Goal: Task Accomplishment & Management: Manage account settings

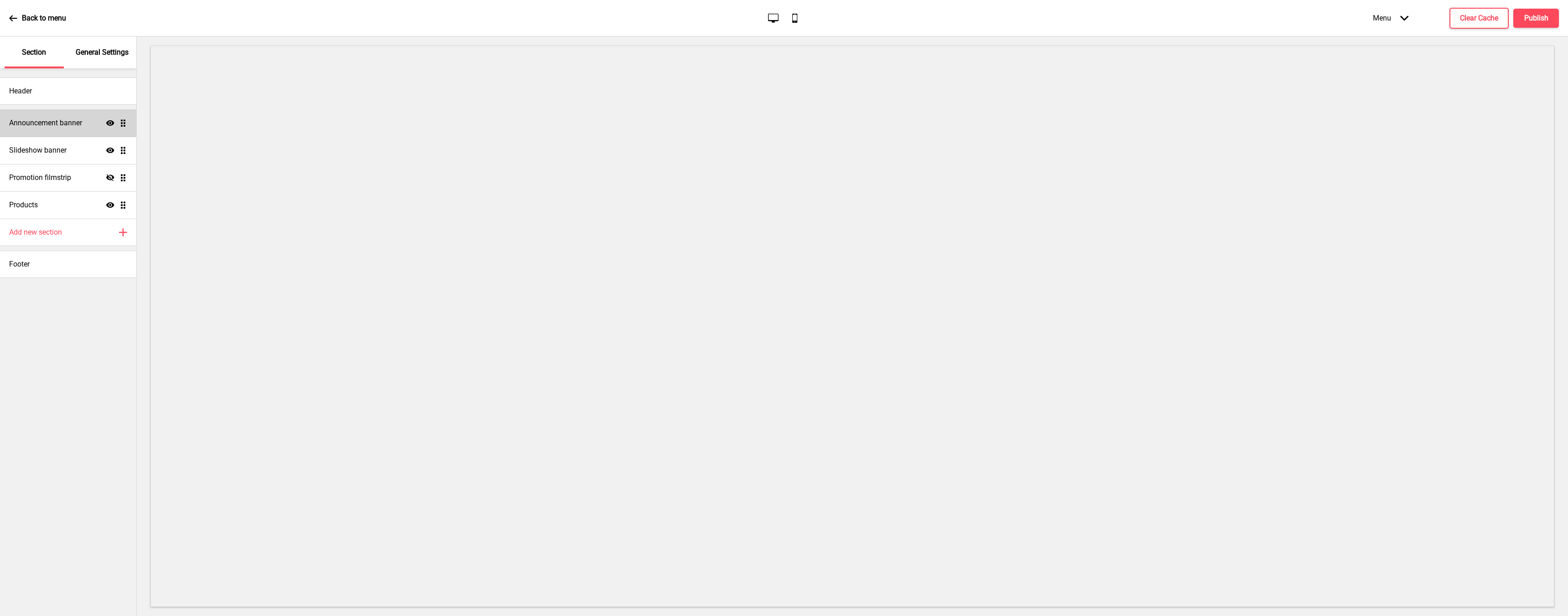
click at [66, 129] on div "Announcement banner Show Drag" at bounding box center [68, 123] width 136 height 27
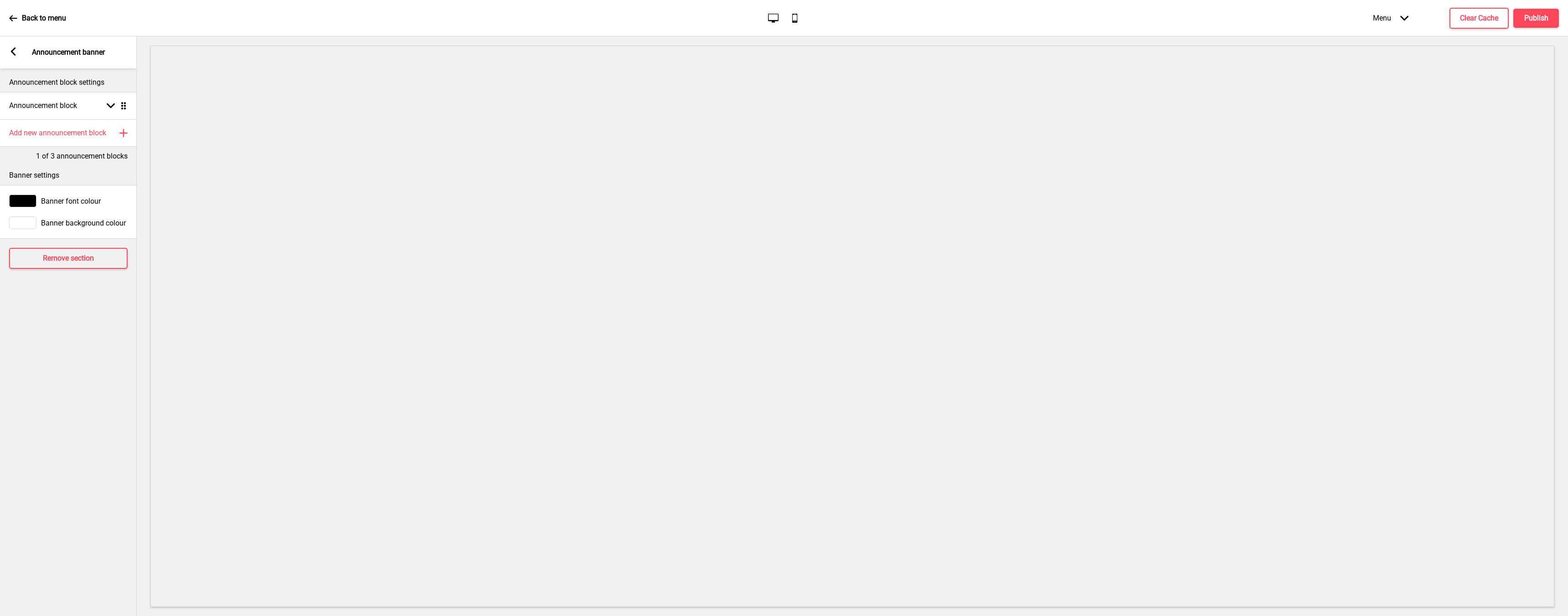
click at [15, 55] on icon at bounding box center [13, 51] width 5 height 8
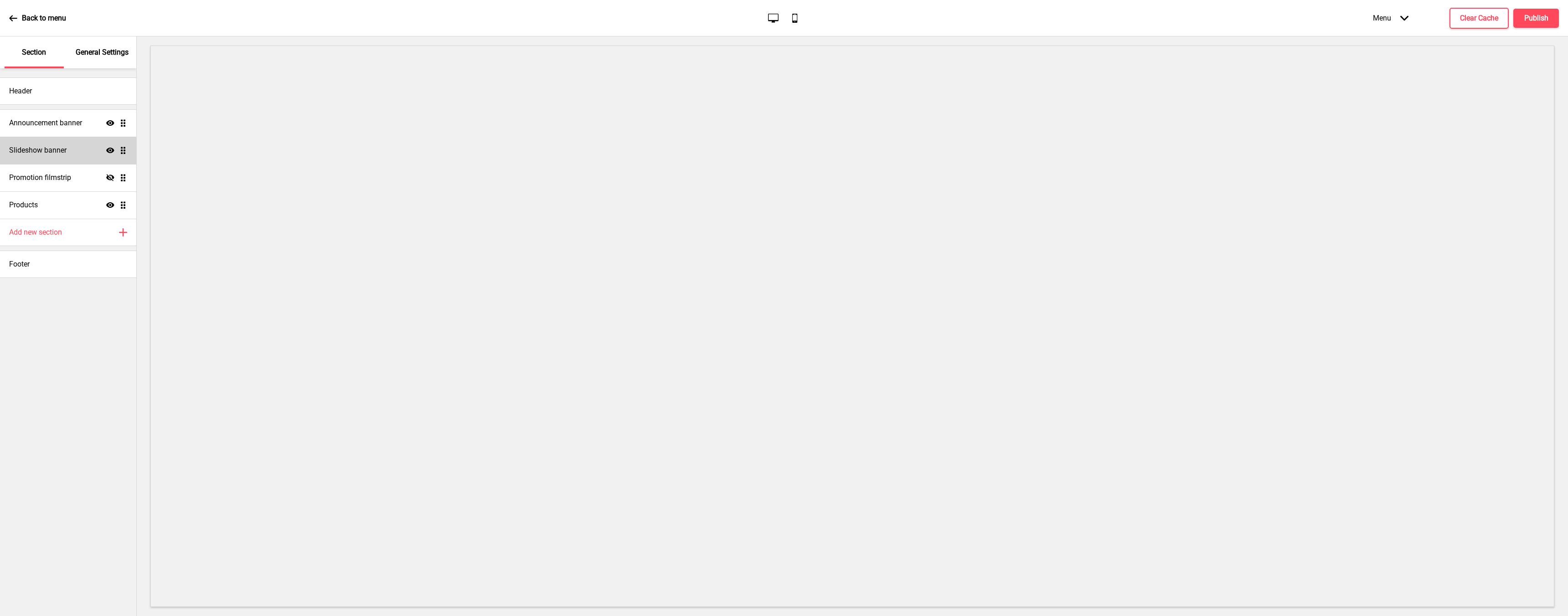
click at [54, 148] on h4 "Slideshow banner" at bounding box center [38, 150] width 57 height 10
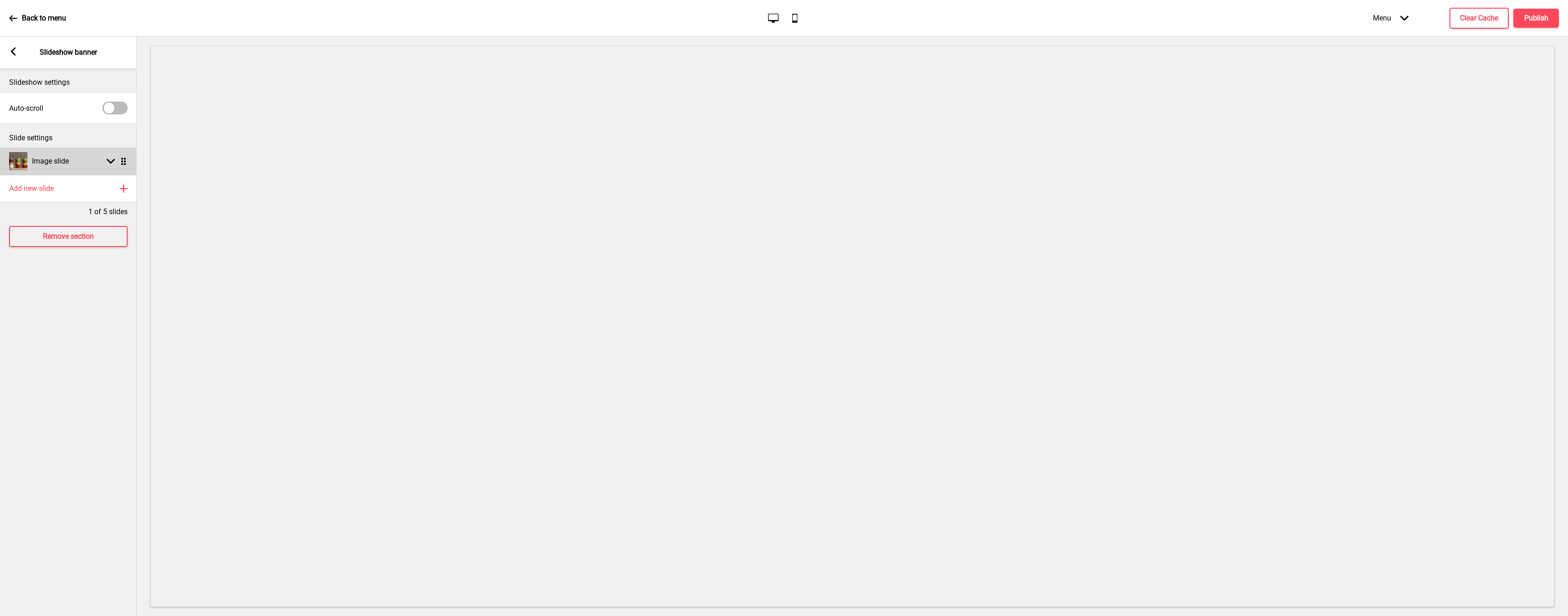
click at [104, 159] on div "Arrow down Drag" at bounding box center [115, 161] width 26 height 8
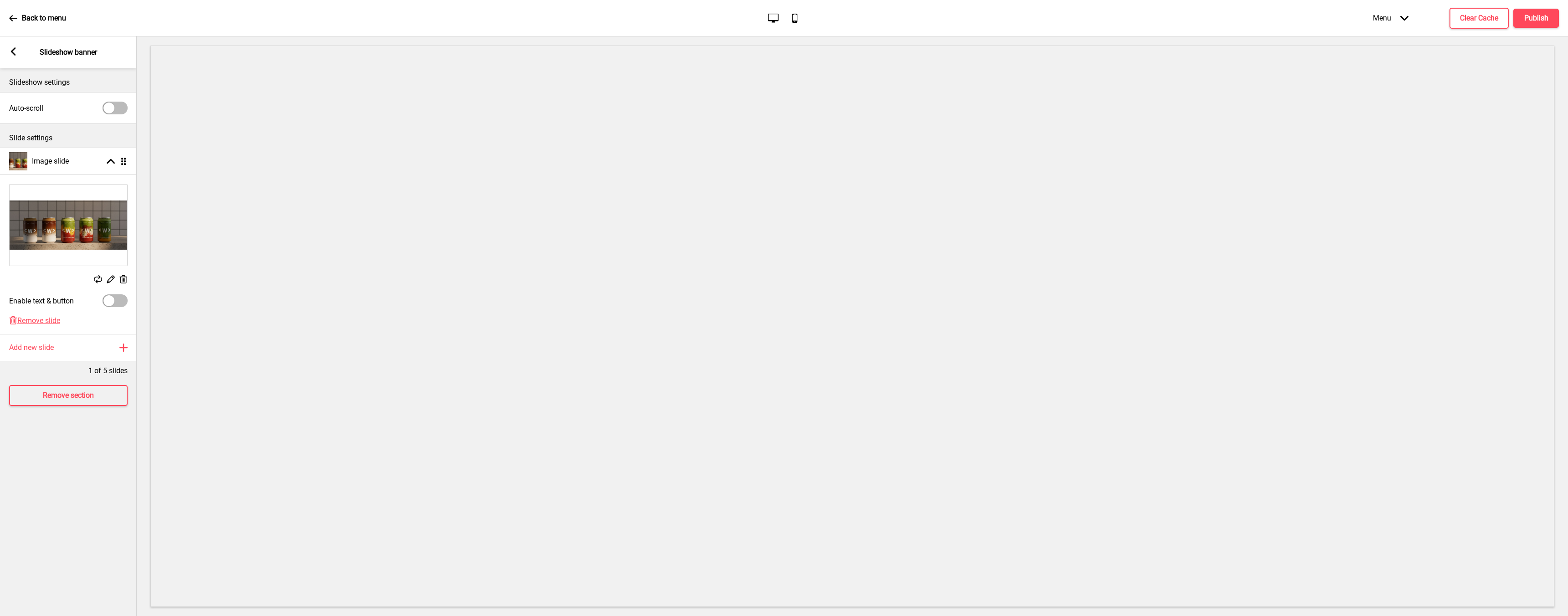
click at [99, 279] on rect at bounding box center [97, 279] width 8 height 8
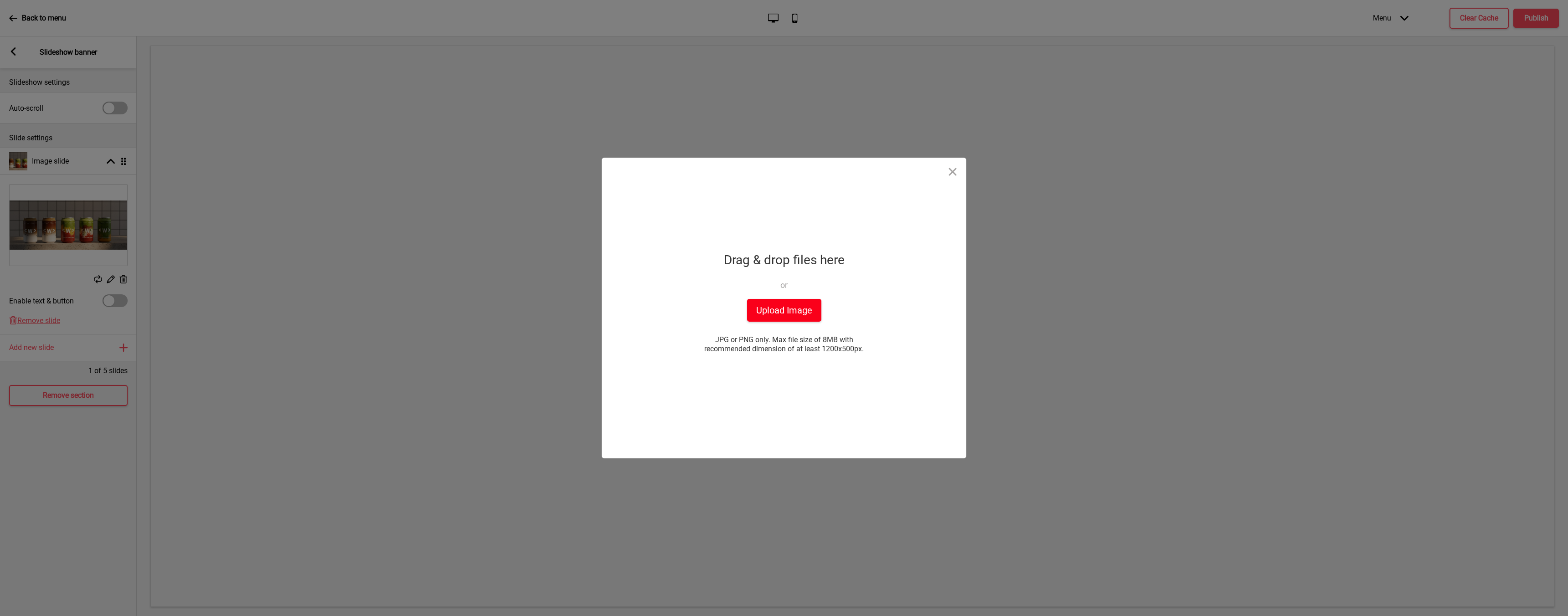
click at [797, 299] on button "Upload Image" at bounding box center [784, 310] width 74 height 23
click at [755, 306] on button "Upload Image" at bounding box center [784, 310] width 74 height 23
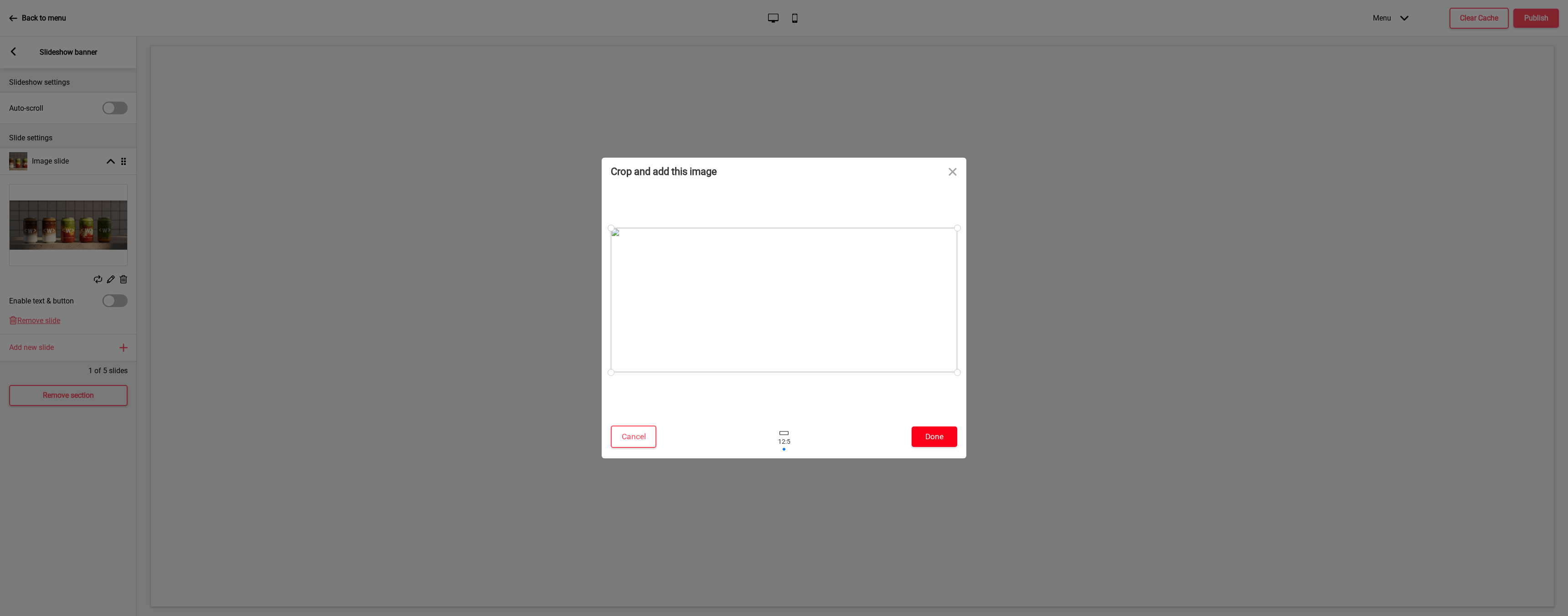
click at [936, 433] on button "Done" at bounding box center [934, 437] width 46 height 21
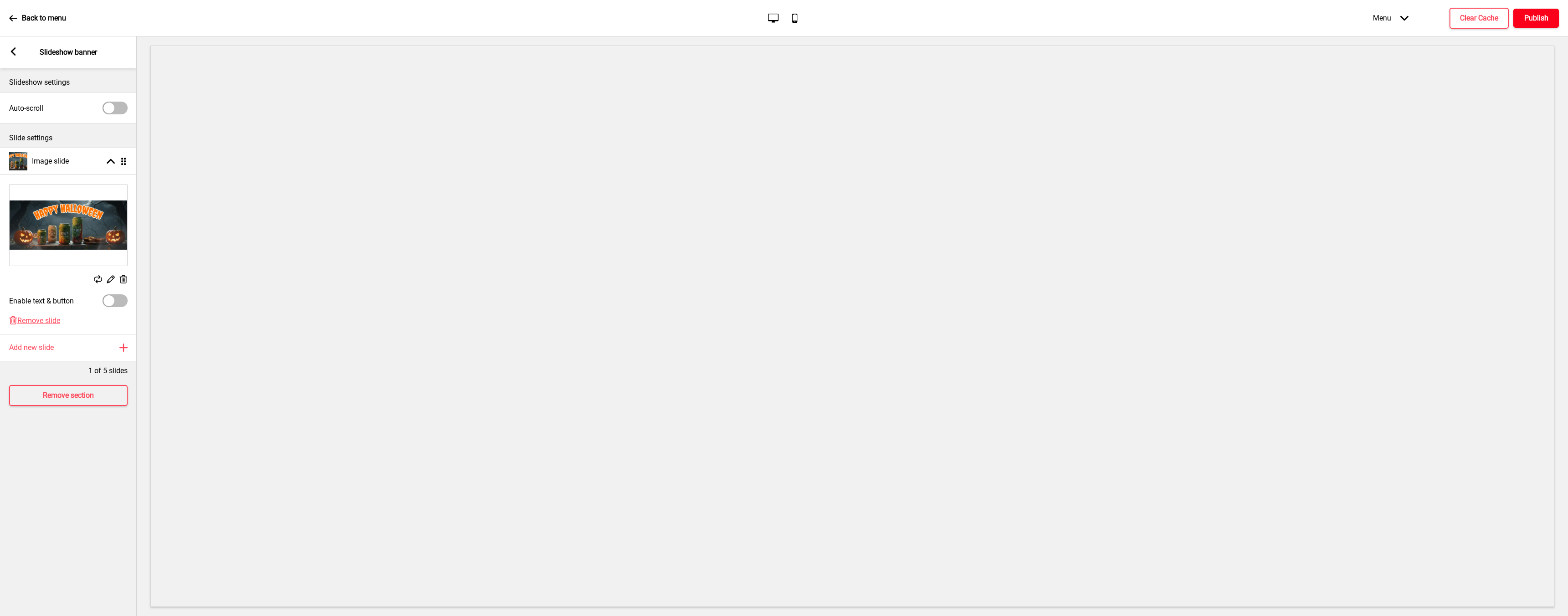
click at [1545, 16] on h4 "Publish" at bounding box center [1536, 18] width 24 height 10
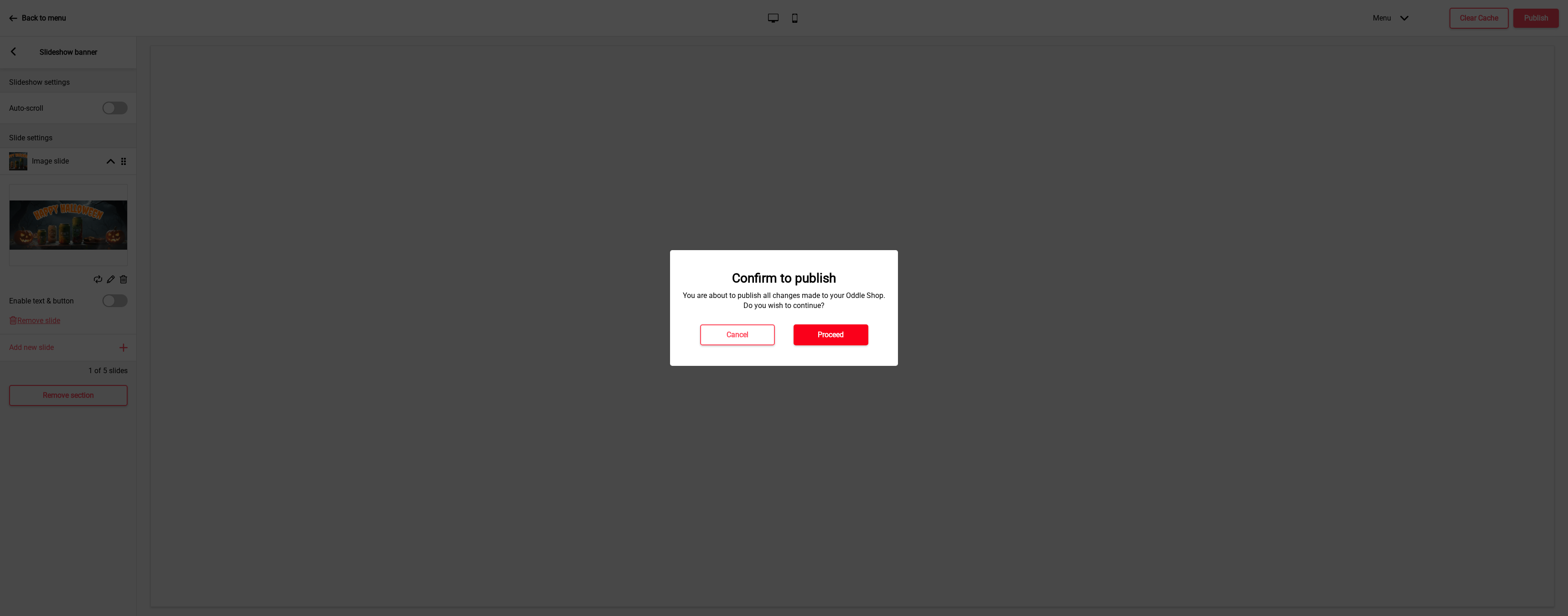
click at [851, 344] on button "Proceed" at bounding box center [831, 335] width 75 height 21
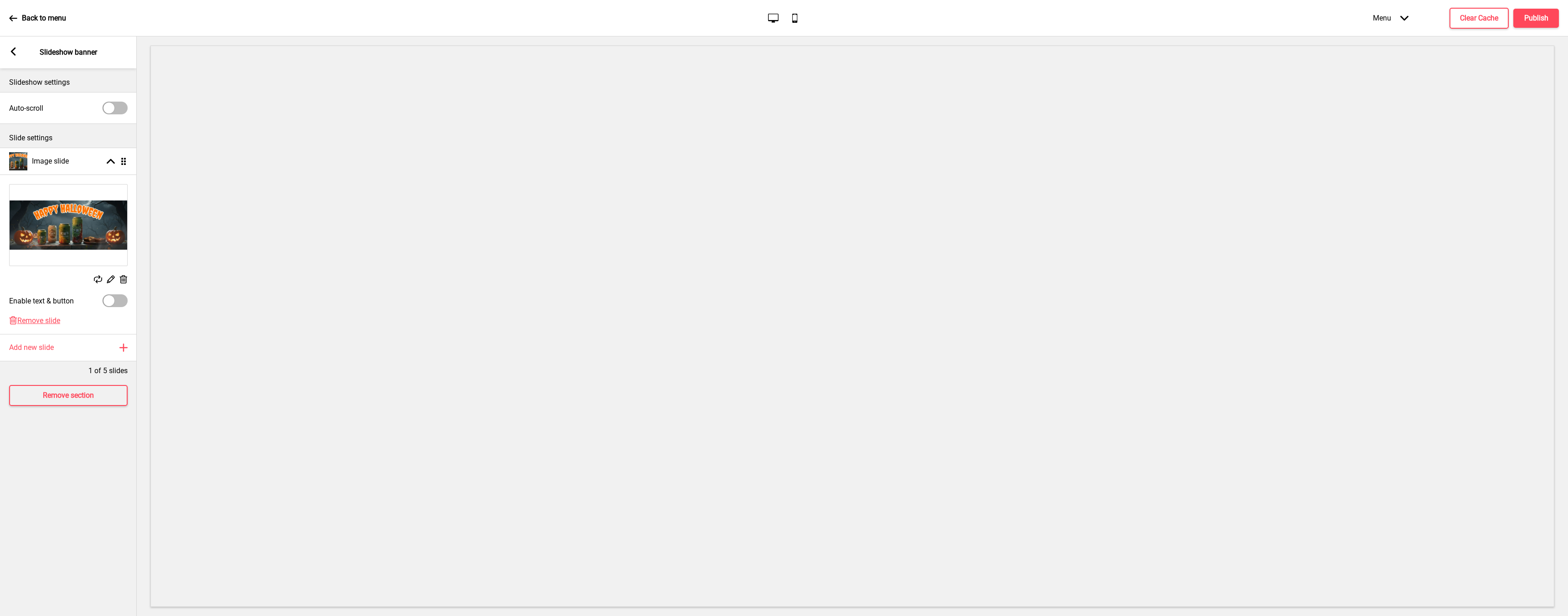
click at [15, 54] on rect at bounding box center [13, 51] width 8 height 8
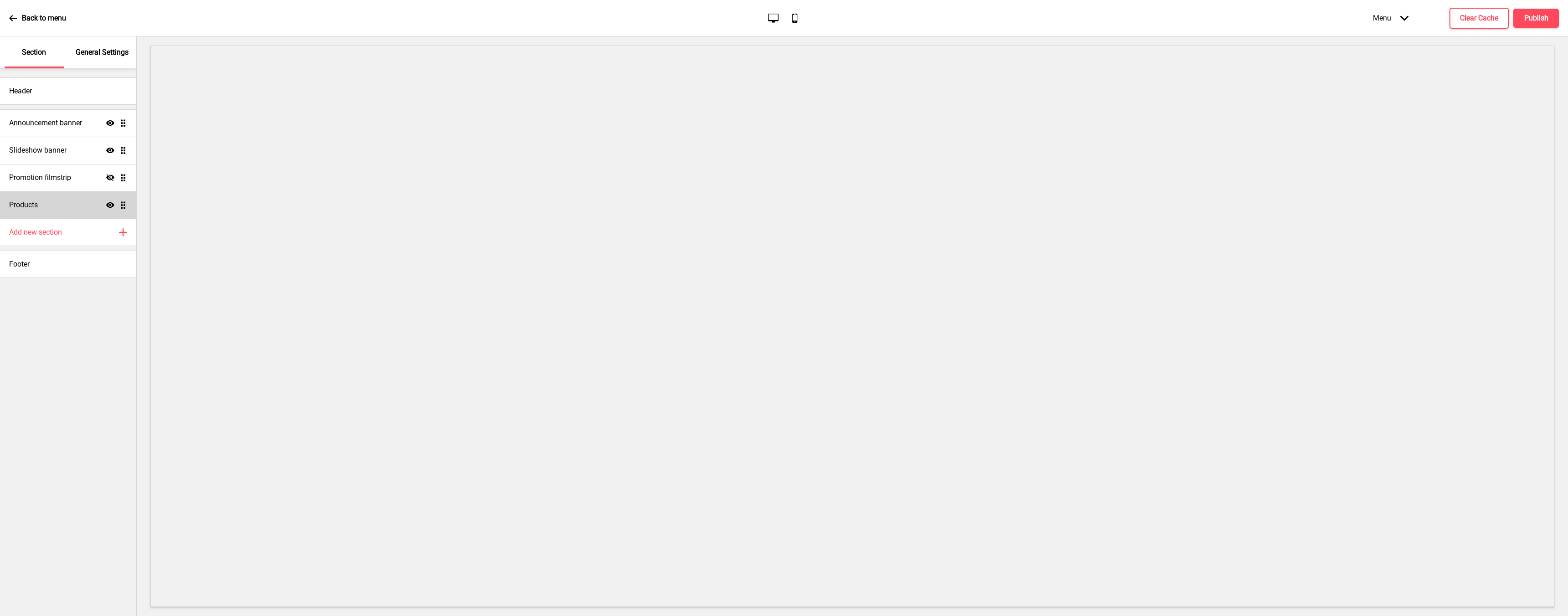
click at [49, 208] on div "Products Show Drag" at bounding box center [68, 205] width 136 height 27
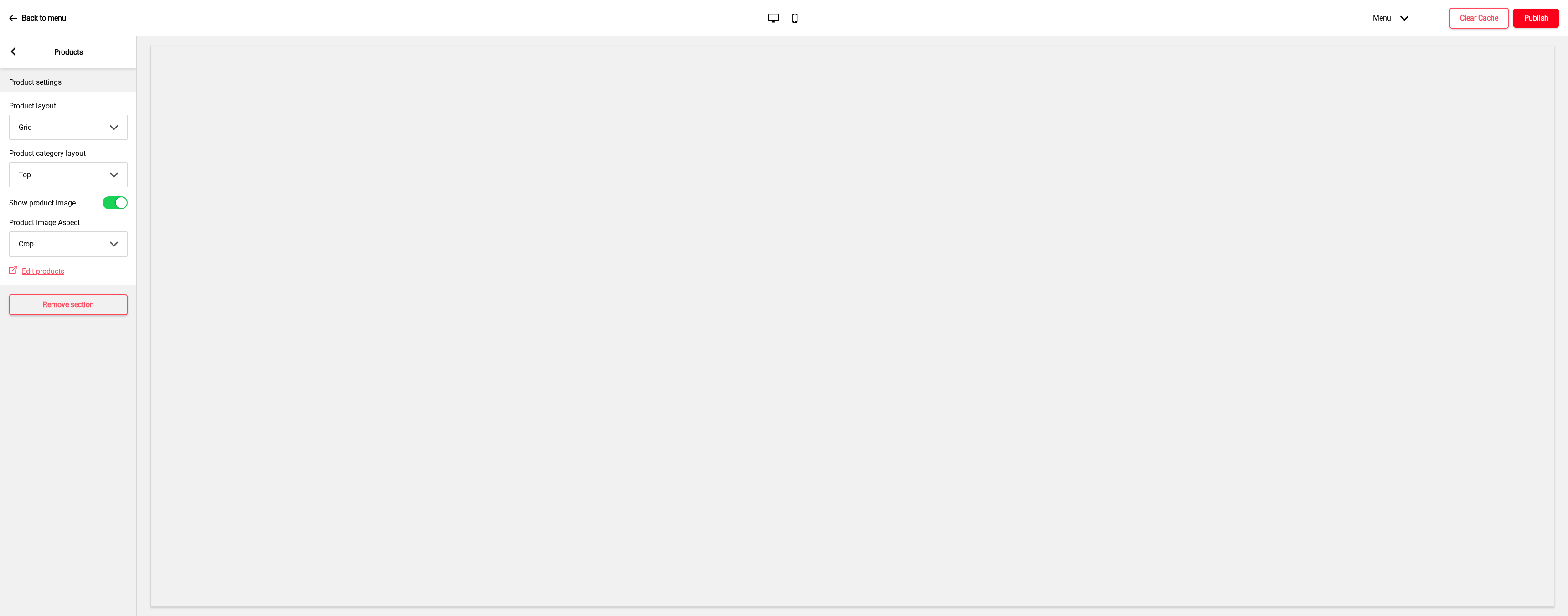
click at [1527, 10] on button "Publish" at bounding box center [1536, 18] width 46 height 19
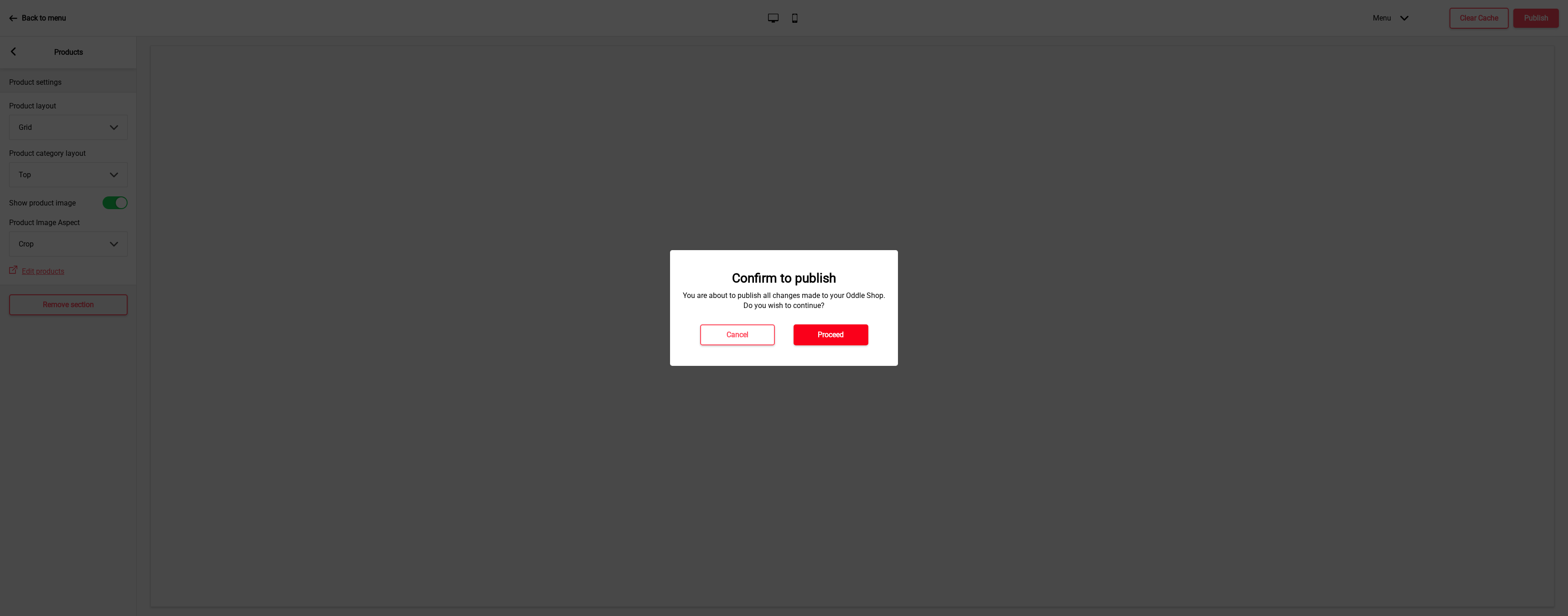
click at [854, 338] on button "Proceed" at bounding box center [831, 335] width 75 height 21
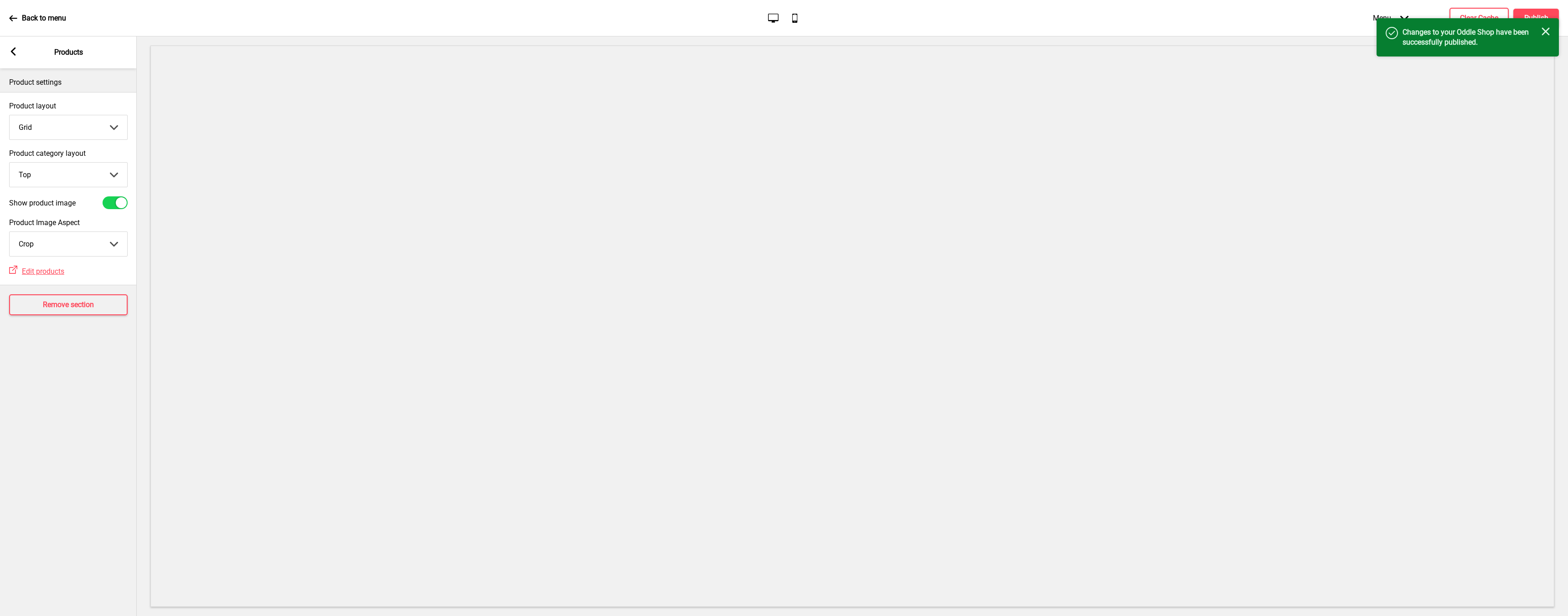
click at [12, 20] on icon at bounding box center [13, 18] width 8 height 6
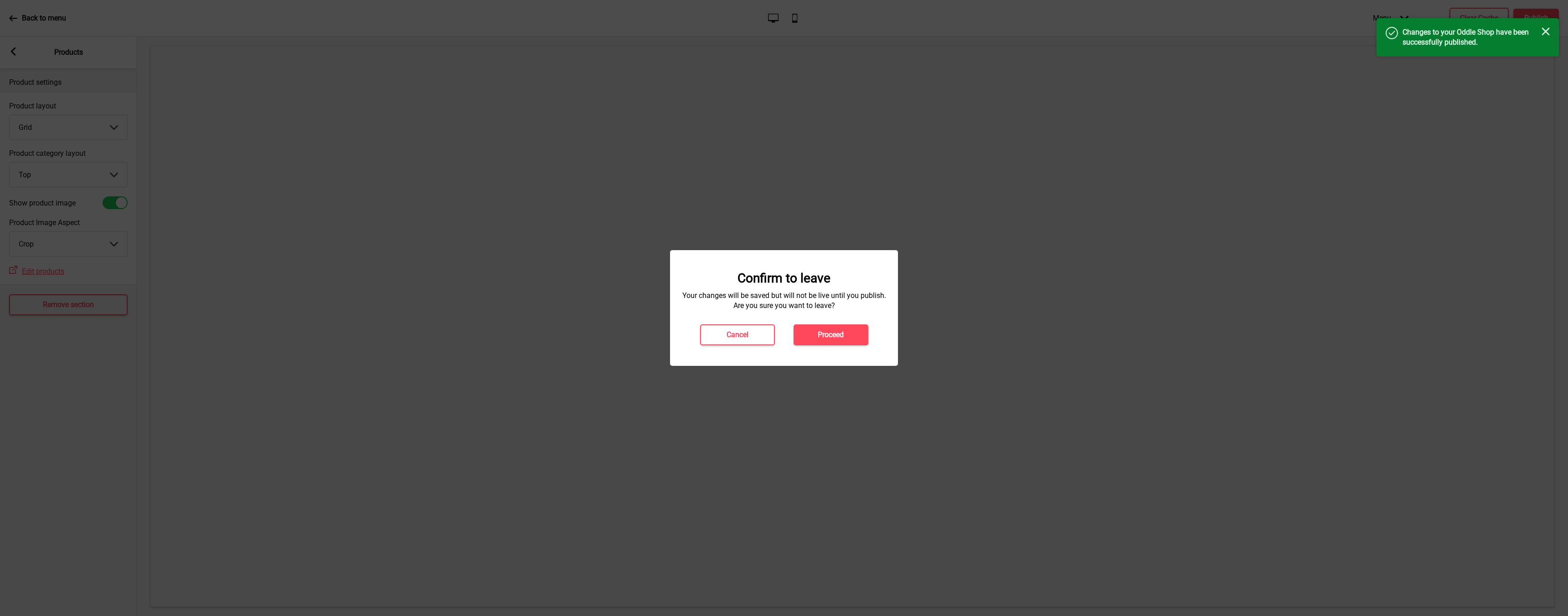
click at [12, 20] on div at bounding box center [784, 308] width 1568 height 616
